Goal: Navigation & Orientation: Understand site structure

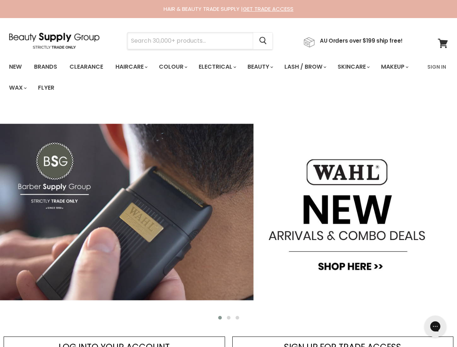
click at [192, 41] on input "Search" at bounding box center [190, 41] width 126 height 17
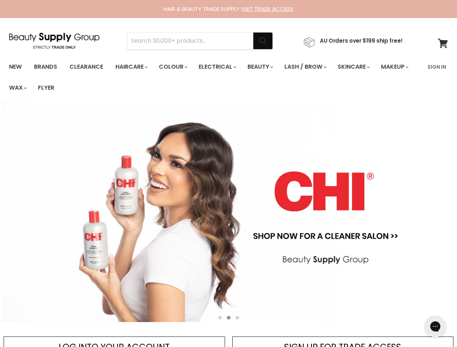
click at [266, 41] on icon "Search" at bounding box center [262, 41] width 7 height 8
click at [133, 67] on link "Haircare" at bounding box center [131, 66] width 42 height 15
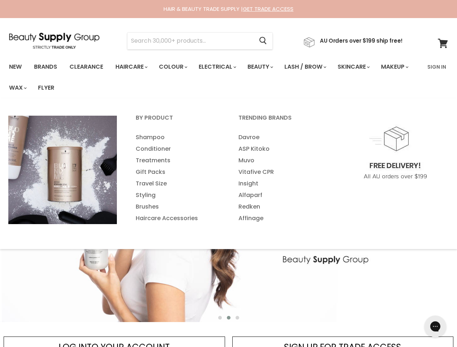
click at [177, 67] on link "Colour" at bounding box center [172, 66] width 38 height 15
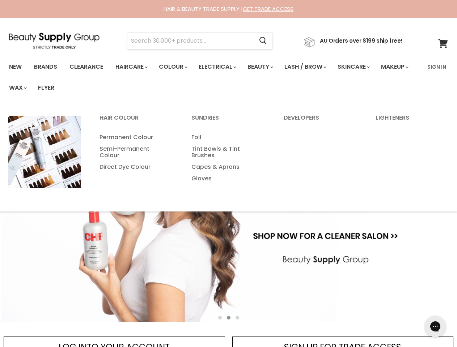
click at [222, 67] on link "Electrical" at bounding box center [216, 66] width 47 height 15
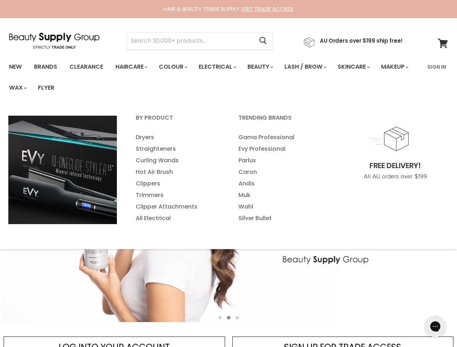
click at [266, 67] on link "Beauty" at bounding box center [259, 66] width 35 height 15
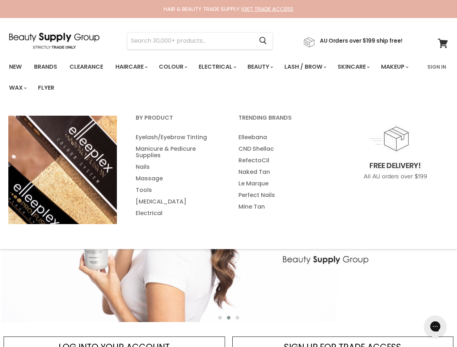
click at [313, 67] on link "Lash / Brow" at bounding box center [305, 66] width 52 height 15
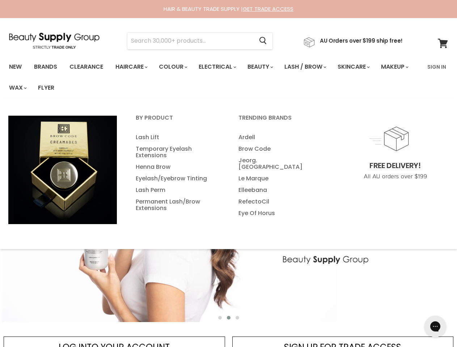
click at [363, 67] on link "Skincare" at bounding box center [353, 66] width 42 height 15
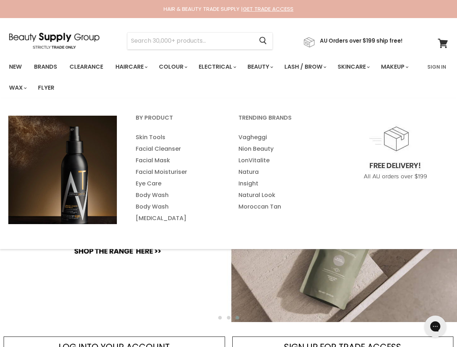
click at [375, 74] on link "Makeup" at bounding box center [393, 66] width 37 height 15
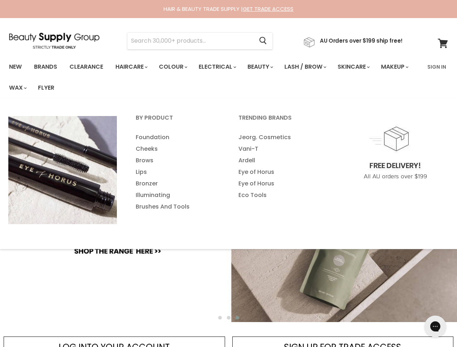
click at [31, 88] on link "Wax" at bounding box center [17, 87] width 27 height 15
